Goal: Information Seeking & Learning: Understand process/instructions

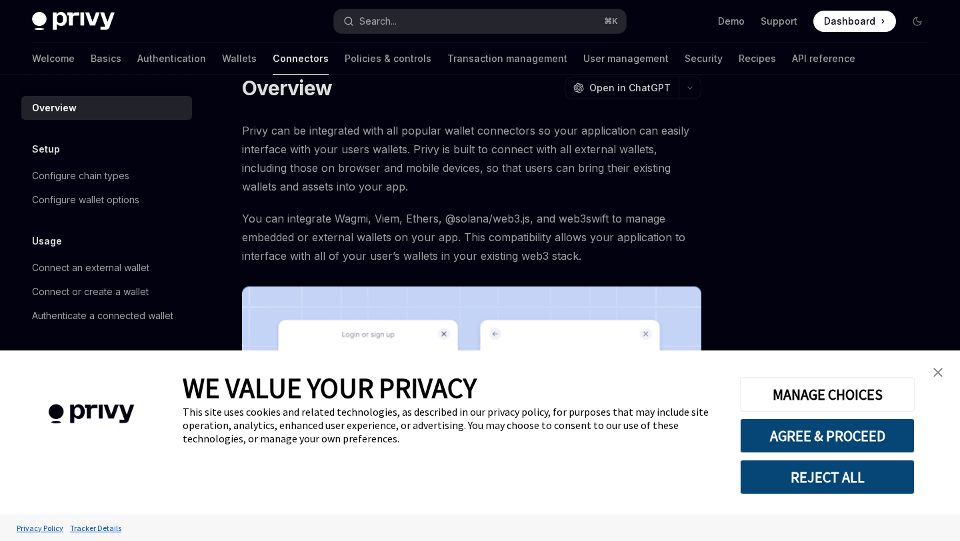
click at [938, 373] on img "close banner" at bounding box center [938, 372] width 9 height 9
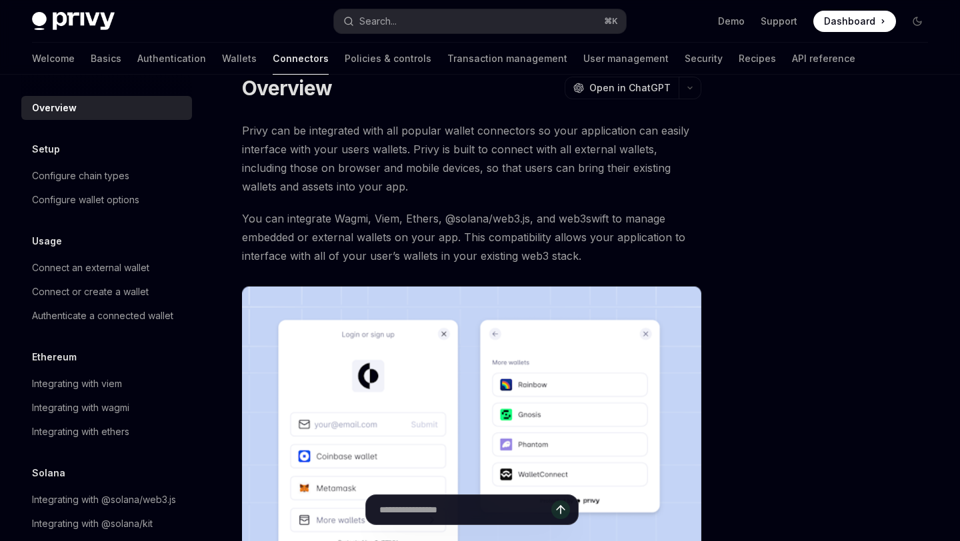
click at [808, 121] on div at bounding box center [837, 321] width 203 height 440
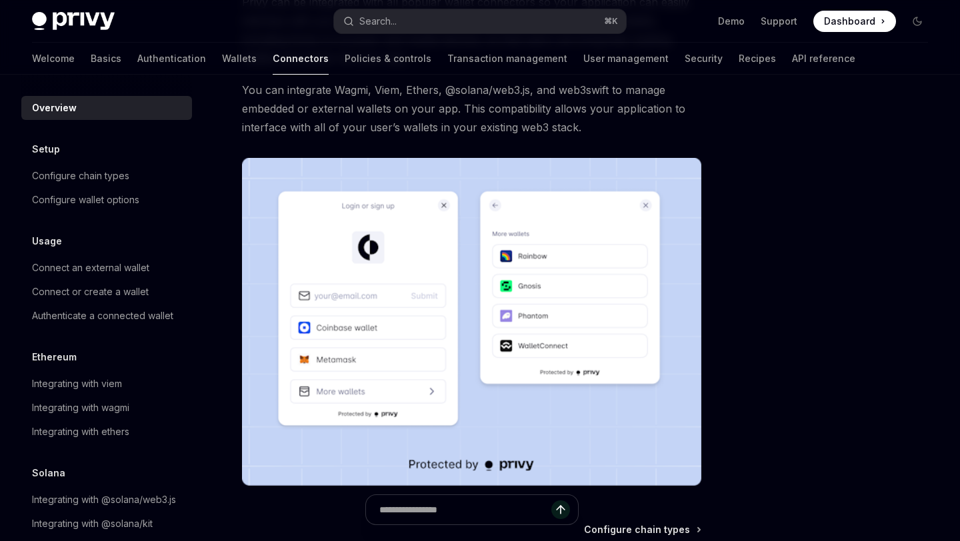
scroll to position [129, 0]
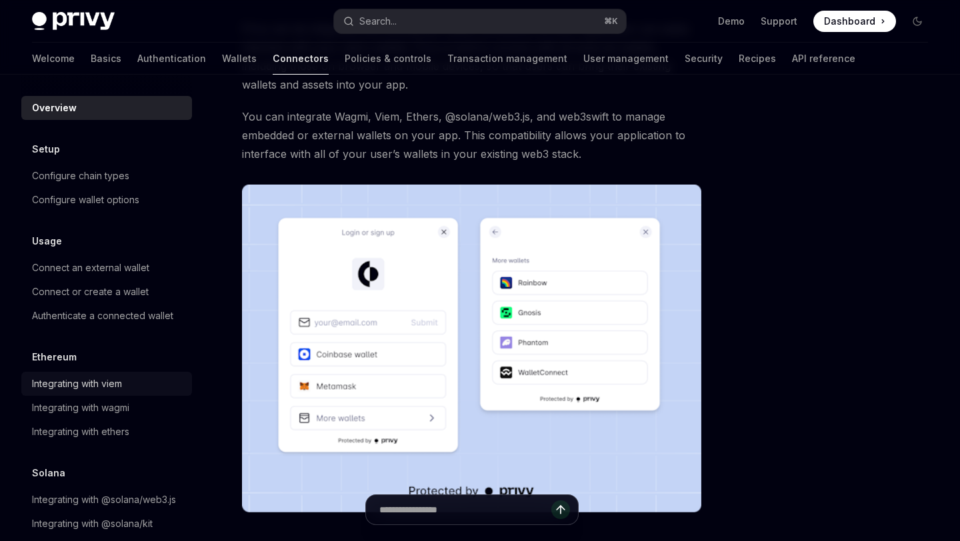
click at [89, 383] on div "Integrating with viem" at bounding box center [77, 384] width 90 height 16
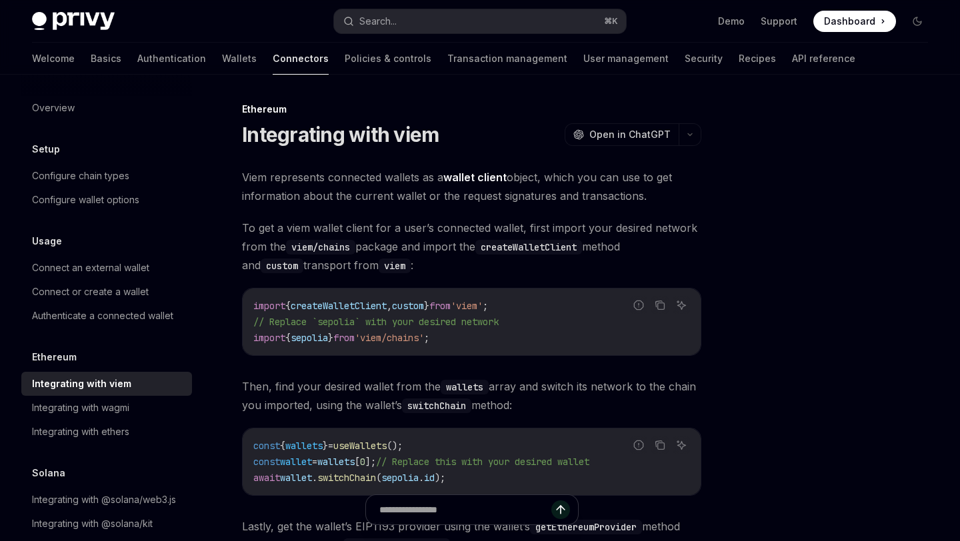
click at [745, 420] on div at bounding box center [837, 321] width 203 height 440
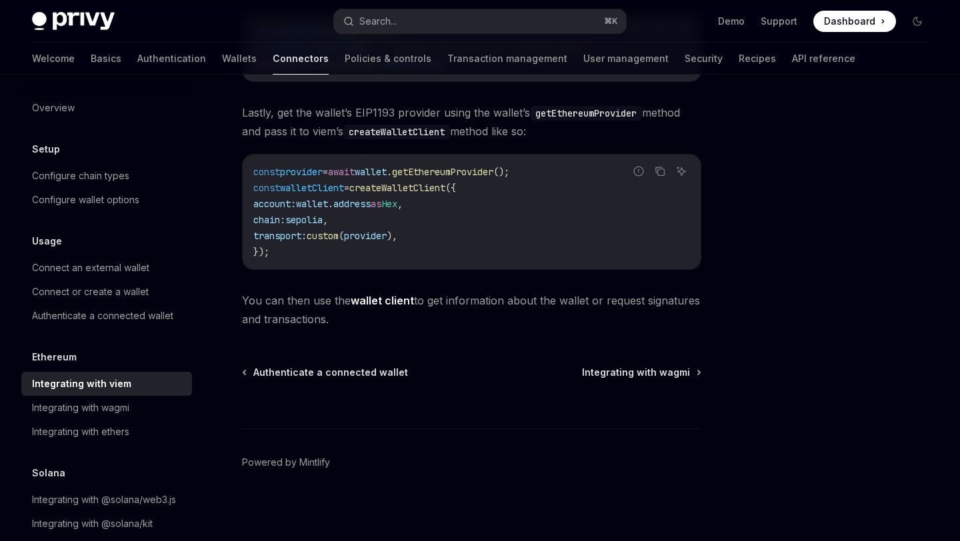
scroll to position [417, 0]
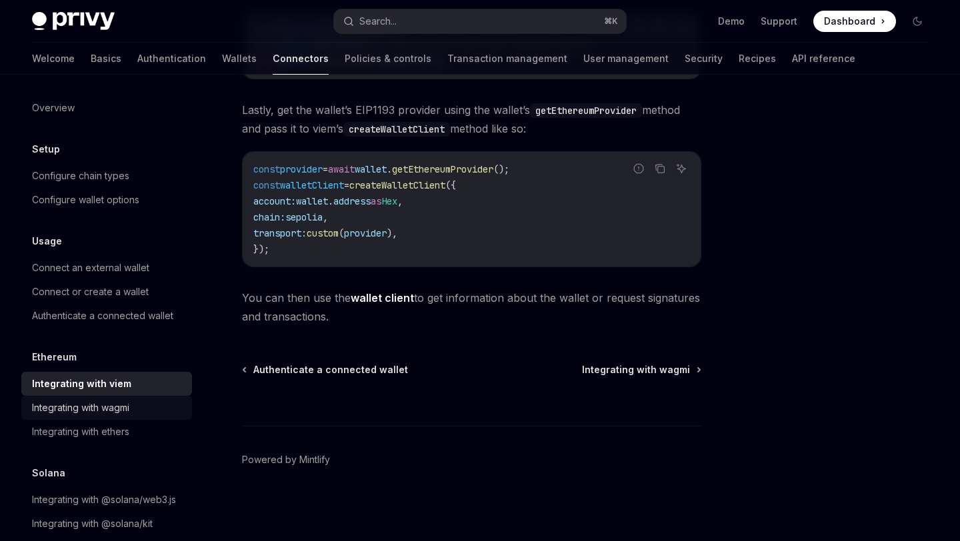
click at [78, 411] on div "Integrating with wagmi" at bounding box center [80, 408] width 97 height 16
type textarea "*"
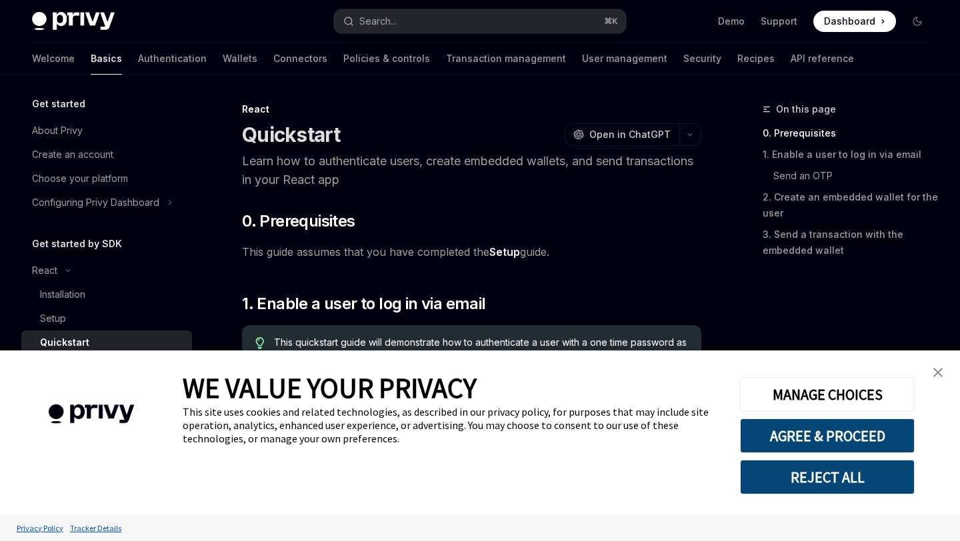
click at [940, 371] on img "close banner" at bounding box center [938, 372] width 9 height 9
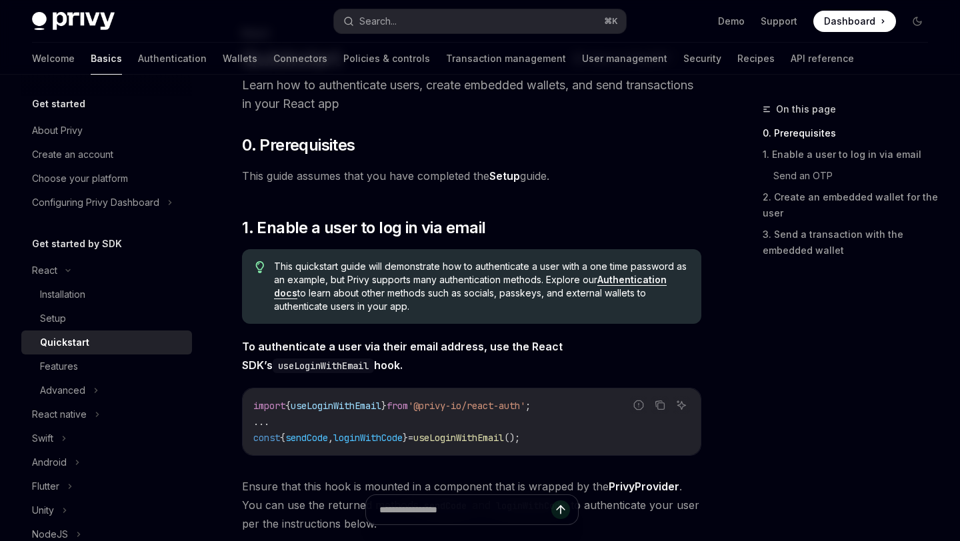
scroll to position [133, 0]
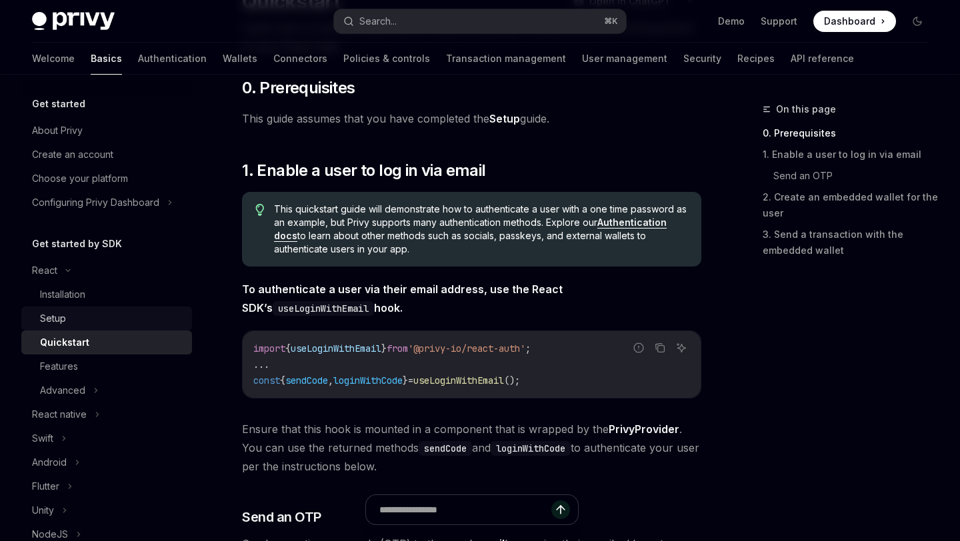
click at [55, 319] on div "Setup" at bounding box center [53, 319] width 26 height 16
type textarea "*"
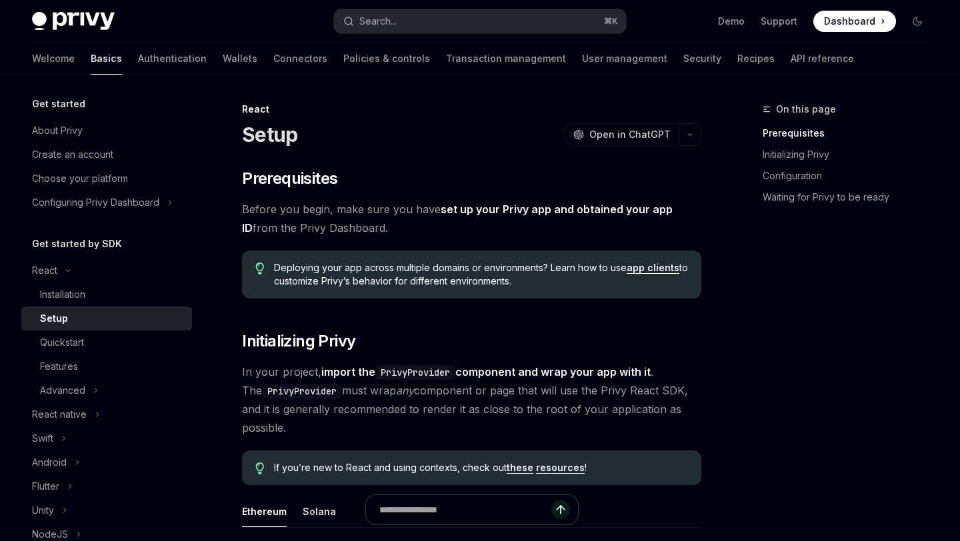
scroll to position [27, 0]
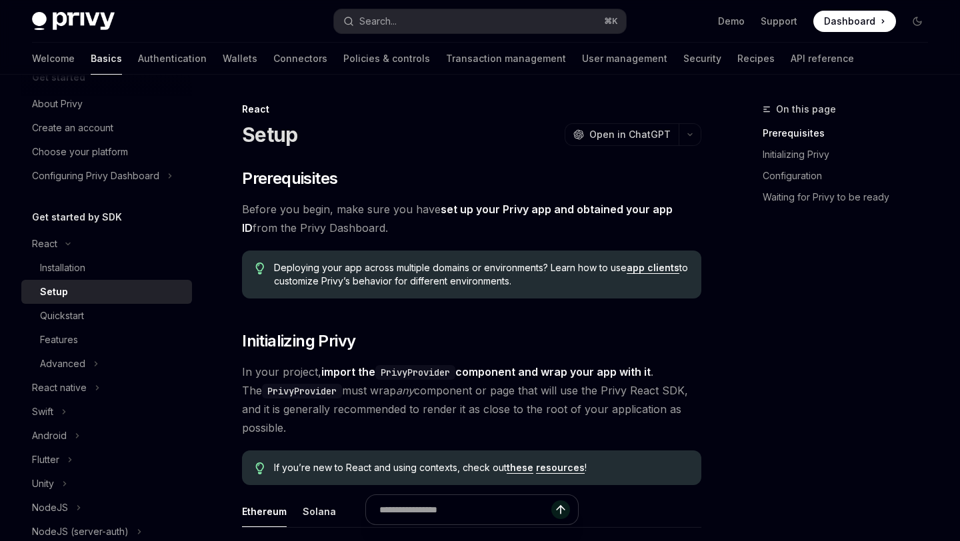
click at [661, 407] on span "In your project, import the PrivyProvider component and wrap your app with it .…" at bounding box center [471, 400] width 459 height 75
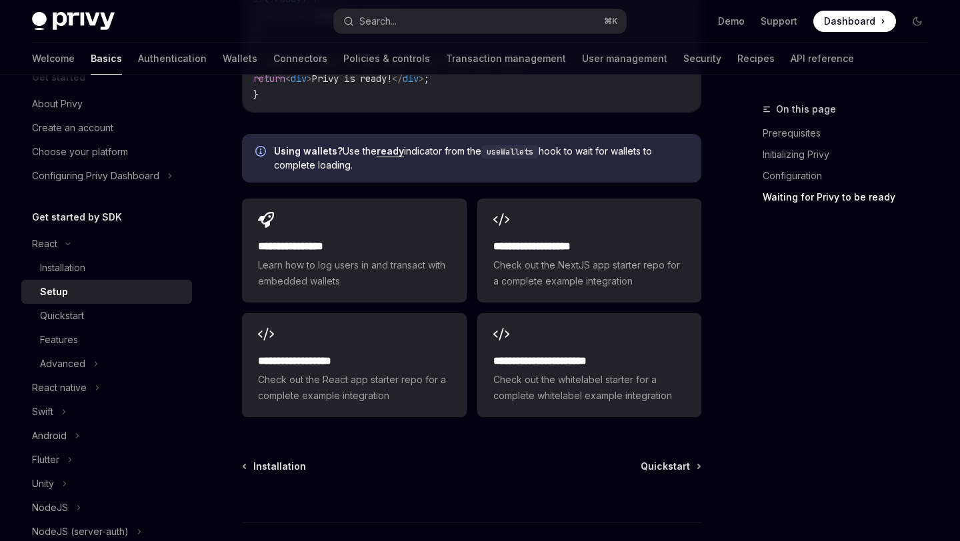
scroll to position [1707, 0]
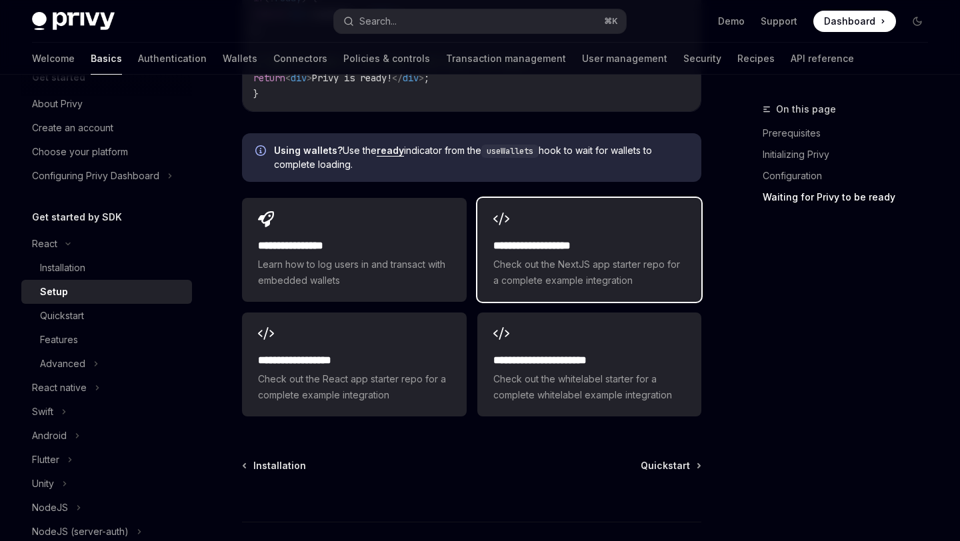
click at [519, 252] on h2 "**********" at bounding box center [589, 246] width 192 height 16
